Goal: Navigation & Orientation: Find specific page/section

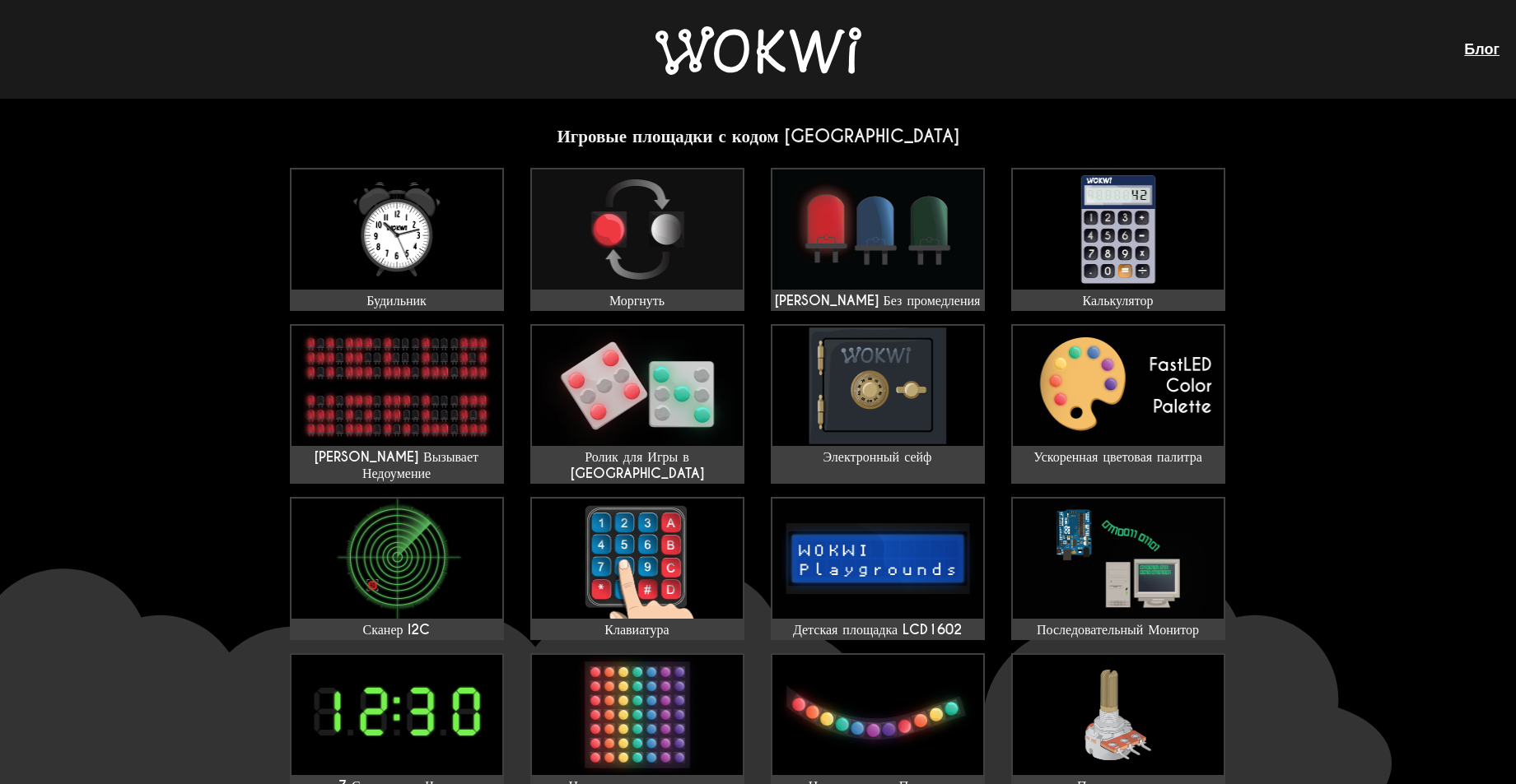
click at [1056, 50] on div "Блог" at bounding box center [758, 49] width 1516 height 99
click at [980, 64] on div "Блог" at bounding box center [758, 49] width 1516 height 99
